Goal: Information Seeking & Learning: Find specific fact

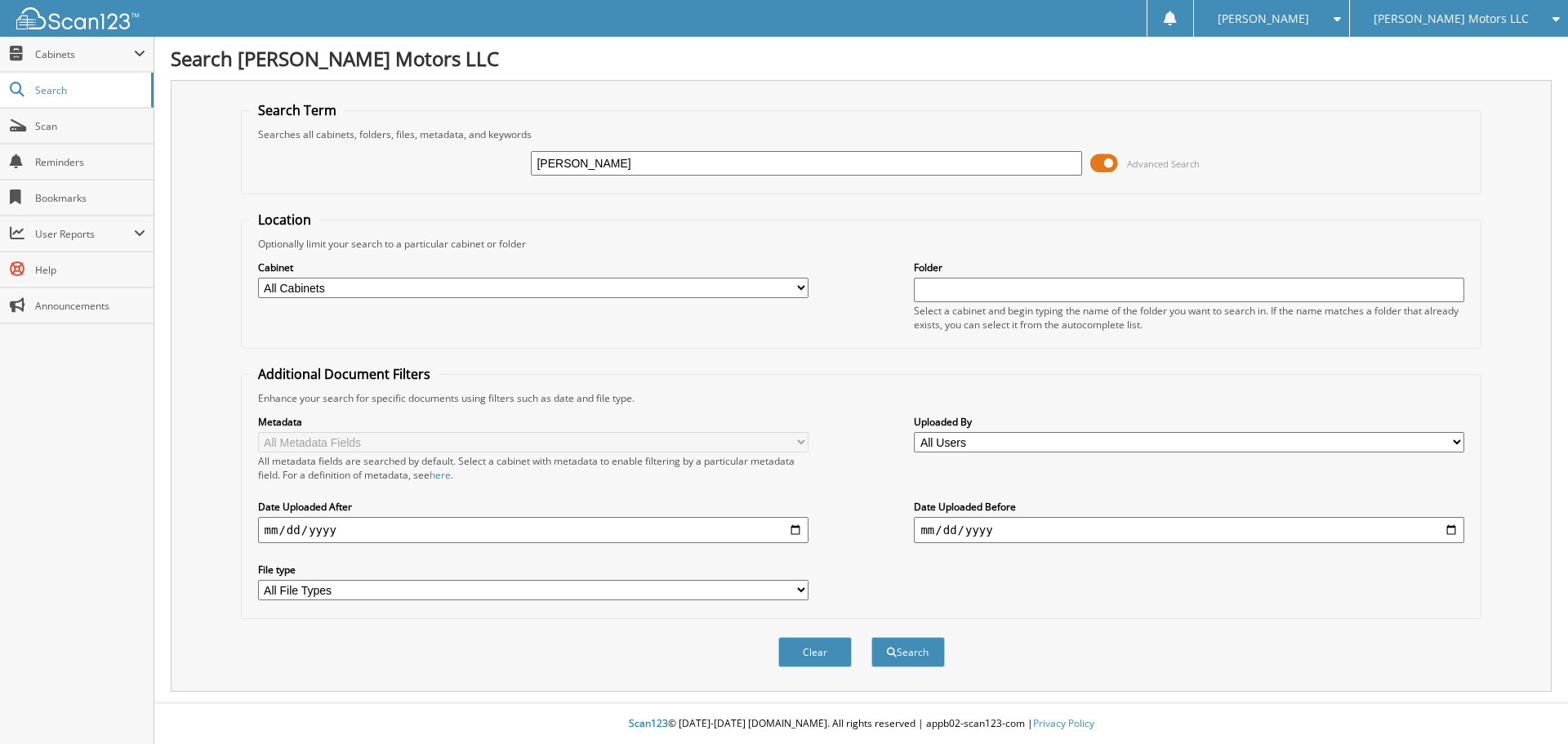
type input "[PERSON_NAME]"
click at [871, 637] on button "Search" at bounding box center [908, 652] width 73 height 30
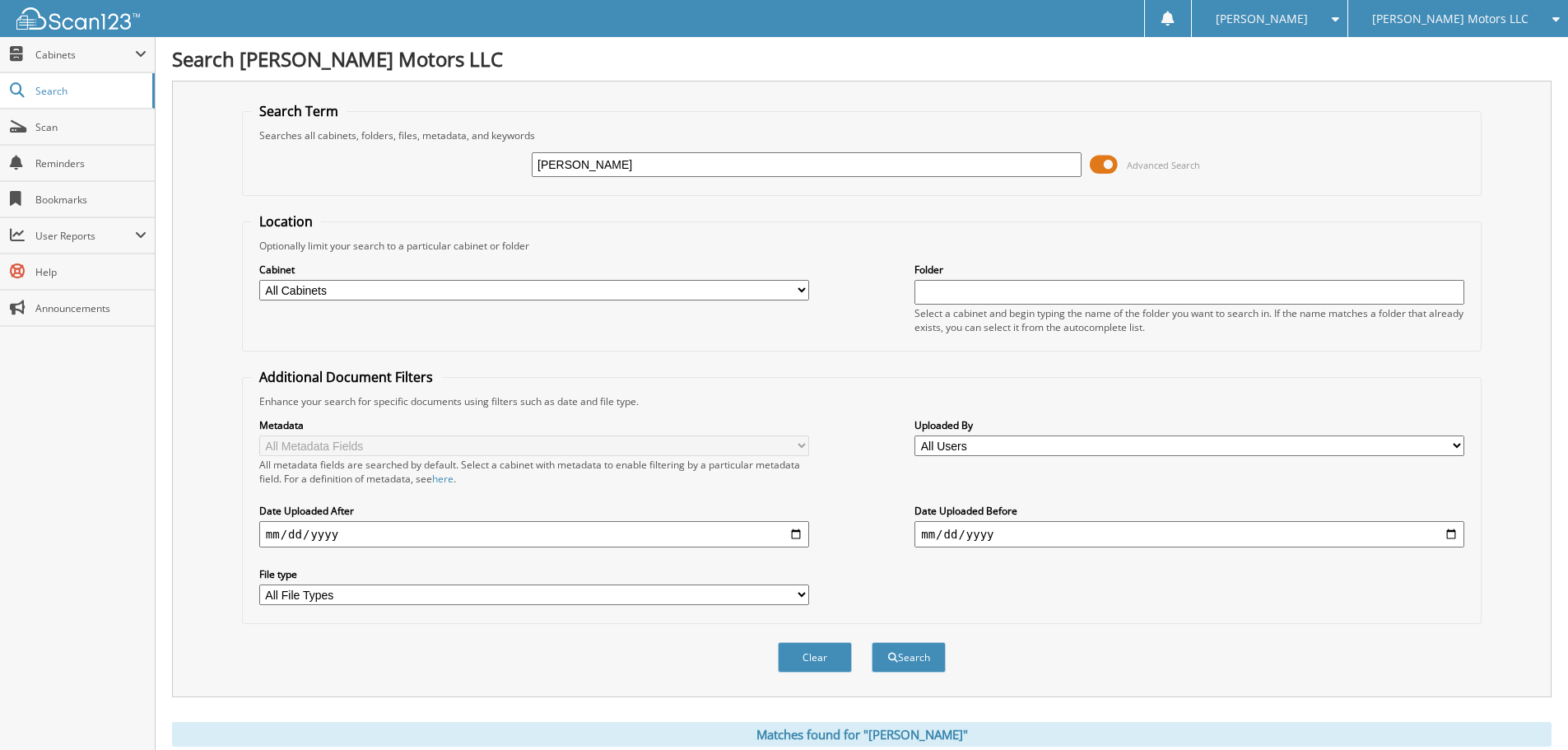
click at [781, 163] on input "[PERSON_NAME]" at bounding box center [805, 164] width 549 height 25
type input "[PERSON_NAME]"
click at [872, 642] on button "Search" at bounding box center [909, 657] width 74 height 30
